Goal: Information Seeking & Learning: Learn about a topic

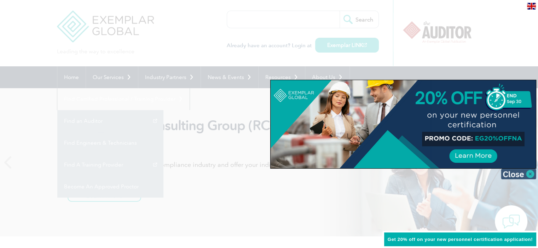
click at [527, 173] on img at bounding box center [517, 174] width 35 height 11
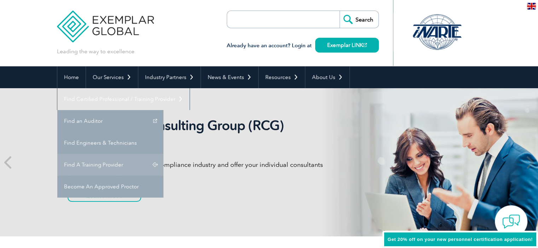
click at [163, 154] on link "Find A Training Provider" at bounding box center [110, 165] width 106 height 22
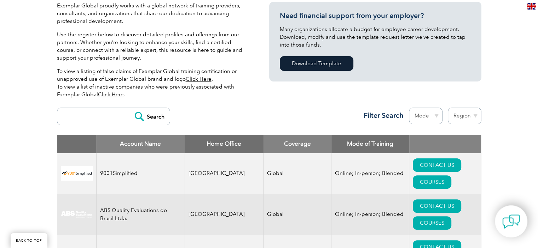
scroll to position [177, 0]
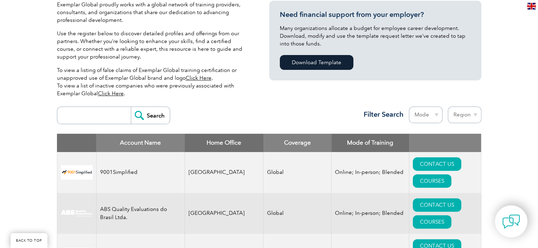
click at [87, 114] on input "search" at bounding box center [96, 115] width 70 height 17
type input "[PERSON_NAME]"
click at [131, 107] on input "Search" at bounding box center [150, 115] width 39 height 17
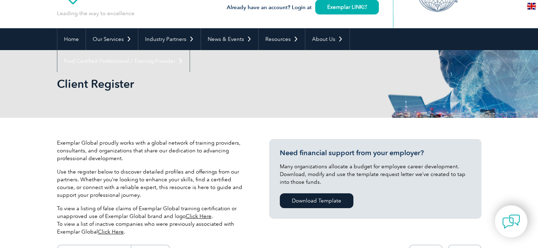
scroll to position [35, 0]
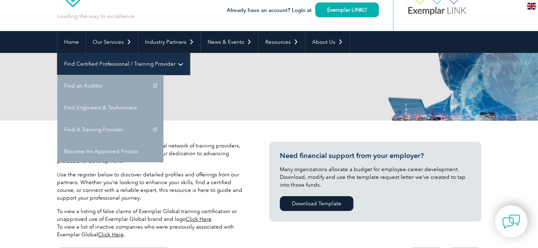
click at [189, 53] on link "Find Certified Professional / Training Provider" at bounding box center [123, 64] width 132 height 22
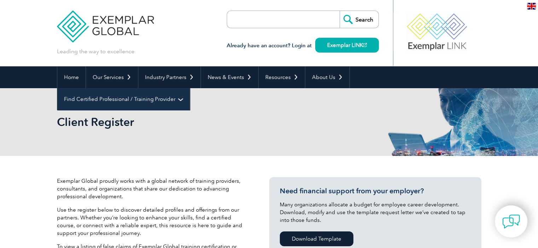
click at [189, 88] on link "Find Certified Professional / Training Provider" at bounding box center [123, 99] width 132 height 22
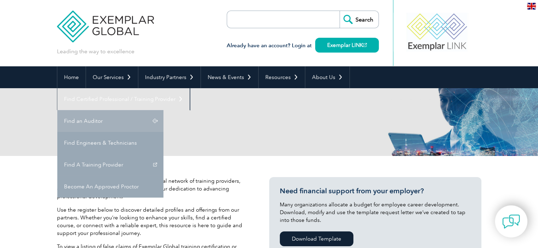
click at [163, 110] on link "Find an Auditor" at bounding box center [110, 121] width 106 height 22
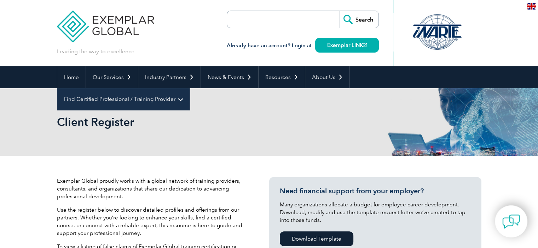
click at [189, 88] on link "Find Certified Professional / Training Provider" at bounding box center [123, 99] width 132 height 22
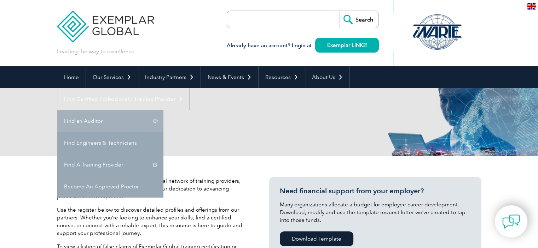
click at [163, 110] on link "Find an Auditor" at bounding box center [110, 121] width 106 height 22
